Goal: Task Accomplishment & Management: Complete application form

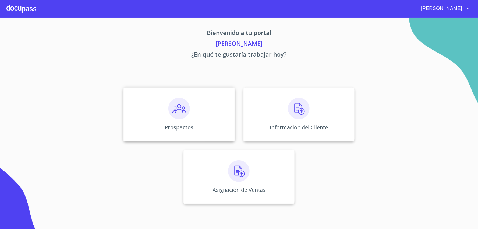
click at [188, 118] on img at bounding box center [179, 109] width 22 height 22
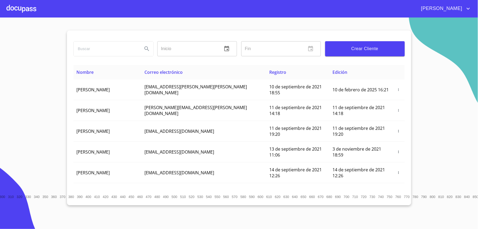
click at [348, 53] on button "Crear Cliente" at bounding box center [365, 48] width 80 height 15
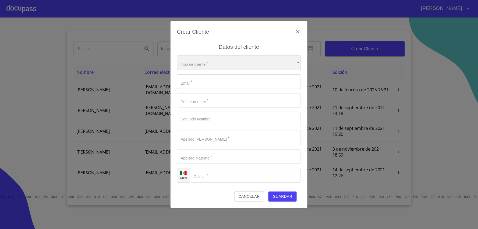
click at [203, 69] on div "​" at bounding box center [239, 62] width 124 height 15
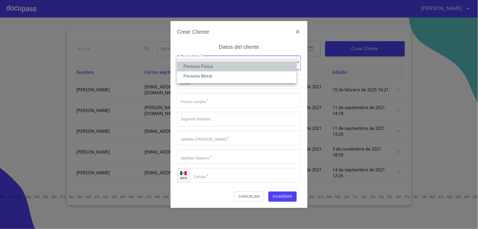
click at [207, 68] on li "Persona Física" at bounding box center [236, 67] width 119 height 10
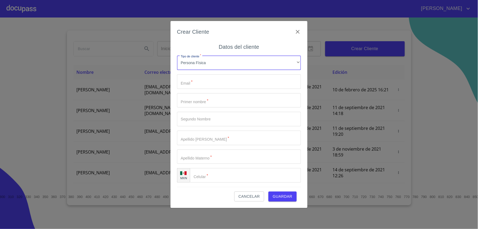
click at [192, 82] on input "Tipo de cliente   *" at bounding box center [239, 81] width 124 height 15
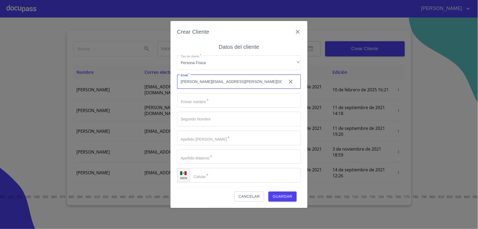
type input "[PERSON_NAME][EMAIL_ADDRESS][PERSON_NAME][DOMAIN_NAME]"
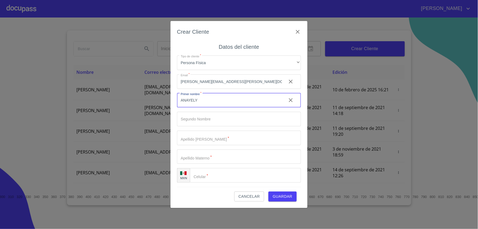
type input "ANAYELY"
click at [198, 138] on input "Tipo de cliente   *" at bounding box center [239, 138] width 124 height 15
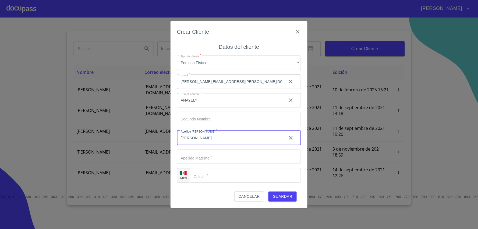
type input "[PERSON_NAME]"
click at [215, 177] on input "Tipo de cliente   *" at bounding box center [245, 175] width 111 height 15
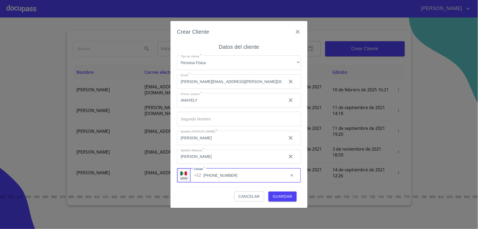
type input "[PHONE_NUMBER]"
click at [287, 198] on span "Guardar" at bounding box center [283, 196] width 20 height 7
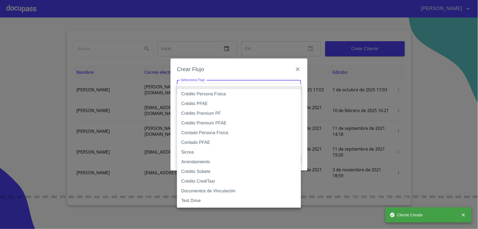
click at [279, 87] on body "[PERSON_NAME] ​ Fin ​ Crear Cliente Nombre Correo electrónico Registro Edición …" at bounding box center [239, 114] width 478 height 229
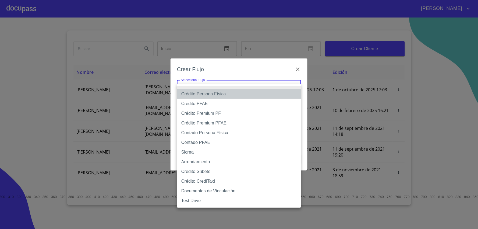
click at [245, 95] on li "Crédito Persona Física" at bounding box center [239, 94] width 124 height 10
type input "6009fb3c7d1714eb8809aa97"
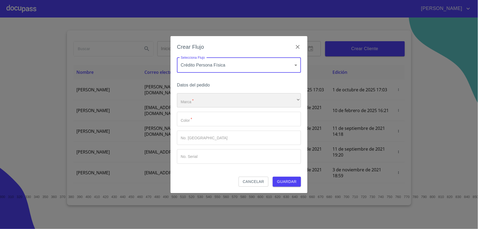
click at [234, 102] on div "​" at bounding box center [239, 100] width 124 height 15
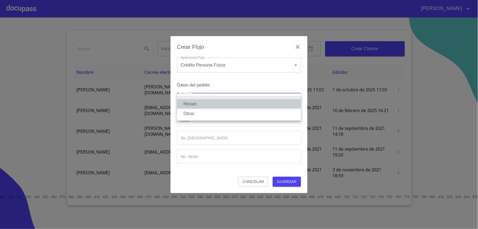
click at [233, 106] on li "Nissan" at bounding box center [239, 104] width 124 height 10
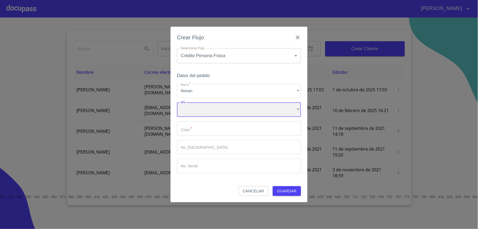
click at [244, 113] on div "​" at bounding box center [239, 109] width 124 height 15
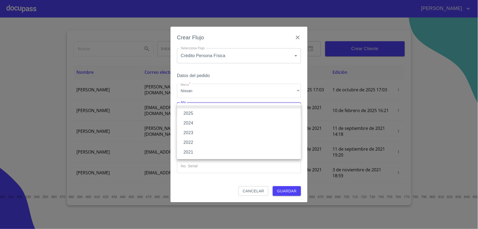
click at [241, 112] on li "2025" at bounding box center [239, 113] width 124 height 10
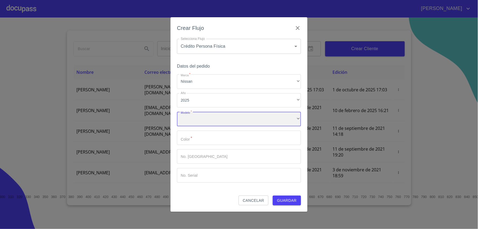
click at [235, 121] on div "​" at bounding box center [239, 119] width 124 height 15
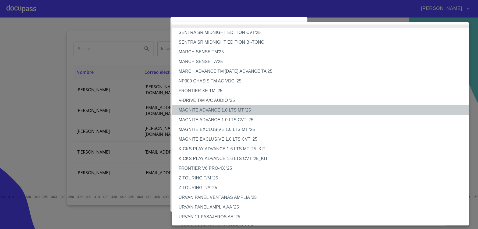
click at [240, 110] on li "MAGNITE ADVANCE 1.0 LTS MT '25" at bounding box center [323, 110] width 302 height 10
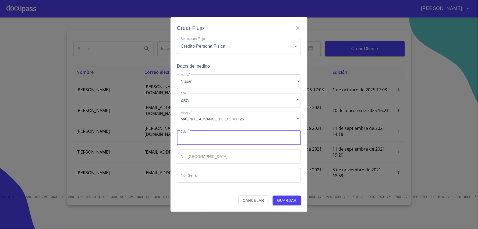
click at [206, 141] on input "Marca   *" at bounding box center [239, 138] width 124 height 15
type input "[PERSON_NAME]"
click at [219, 173] on input "Marca   *" at bounding box center [239, 175] width 124 height 15
click at [220, 159] on input "Marca   *" at bounding box center [239, 156] width 124 height 15
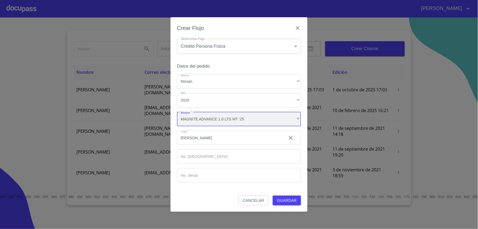
click at [236, 122] on div "MAGNITE ADVANCE 1.0 LTS MT '25" at bounding box center [239, 119] width 124 height 15
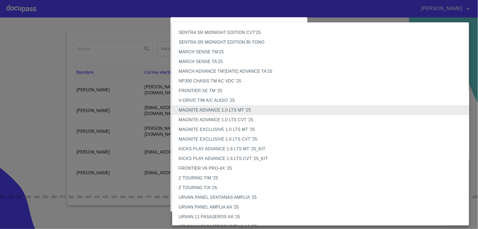
click at [248, 108] on li "MAGNITE ADVANCE 1.0 LTS MT '25" at bounding box center [323, 110] width 302 height 10
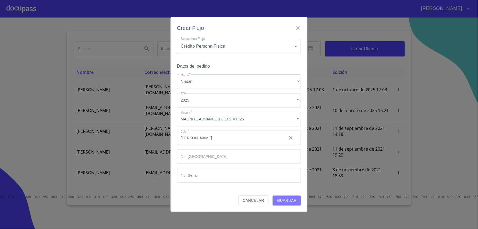
click at [290, 197] on span "Guardar" at bounding box center [287, 200] width 20 height 7
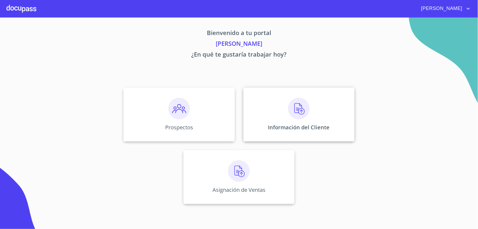
click at [310, 115] on div "Información del Cliente" at bounding box center [299, 114] width 111 height 54
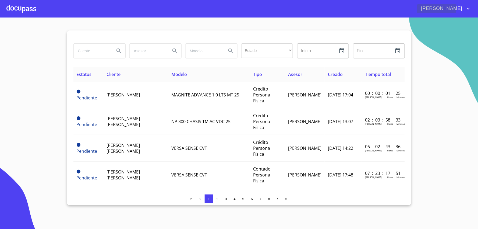
click at [465, 8] on icon "account of current user" at bounding box center [468, 8] width 6 height 6
click at [351, 85] on div at bounding box center [239, 114] width 478 height 229
click at [471, 8] on icon "account of current user" at bounding box center [468, 8] width 6 height 6
click at [467, 9] on li "Salir" at bounding box center [463, 11] width 17 height 10
